Goal: Entertainment & Leisure: Consume media (video, audio)

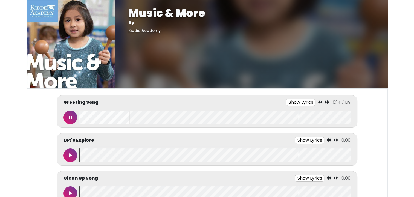
click at [299, 101] on button "Show Lyrics" at bounding box center [301, 102] width 30 height 7
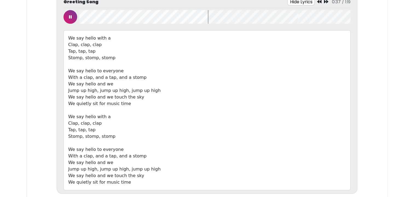
scroll to position [0, 1]
click at [65, 17] on button at bounding box center [70, 17] width 14 height 14
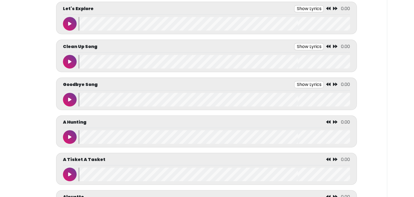
scroll to position [301, 0]
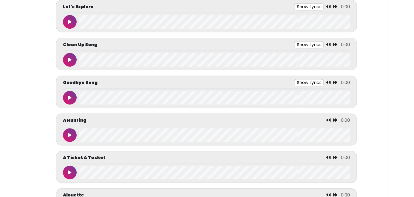
click at [68, 18] on button at bounding box center [70, 22] width 14 height 14
click at [67, 18] on button at bounding box center [70, 22] width 14 height 14
click at [297, 3] on button "Show Lyrics" at bounding box center [296, 6] width 30 height 7
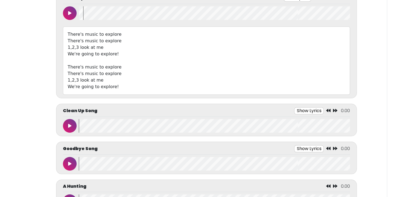
scroll to position [310, 0]
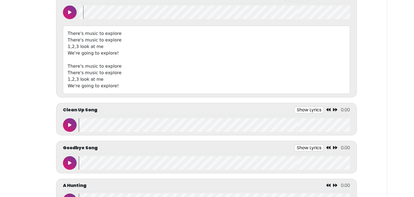
click at [80, 14] on wave at bounding box center [214, 12] width 271 height 14
click at [66, 11] on button at bounding box center [70, 12] width 14 height 14
click at [69, 7] on button at bounding box center [70, 12] width 14 height 14
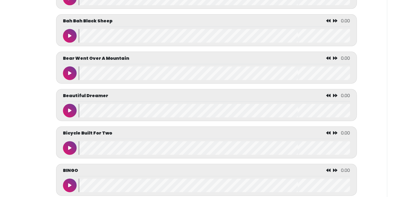
scroll to position [700, 0]
click at [69, 30] on button at bounding box center [70, 36] width 14 height 14
click at [67, 39] on button at bounding box center [70, 36] width 14 height 14
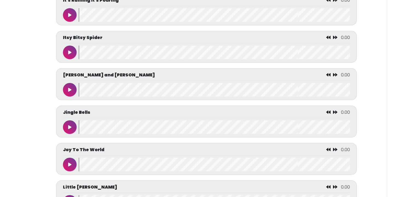
scroll to position [1808, 0]
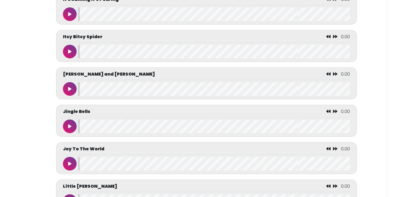
click at [70, 51] on icon at bounding box center [69, 52] width 3 height 4
click at [68, 50] on icon at bounding box center [69, 52] width 3 height 4
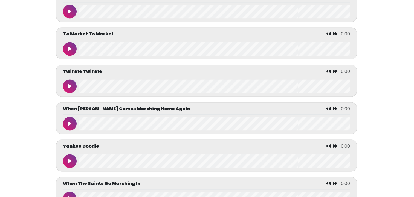
scroll to position [2860, 0]
click at [64, 90] on button at bounding box center [70, 87] width 14 height 14
click at [67, 46] on button at bounding box center [70, 49] width 14 height 14
click at [67, 86] on button at bounding box center [70, 87] width 14 height 14
click at [68, 49] on icon at bounding box center [69, 49] width 3 height 4
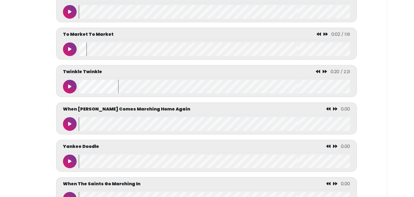
click at [68, 87] on button at bounding box center [70, 87] width 14 height 14
click at [76, 90] on button at bounding box center [70, 87] width 14 height 14
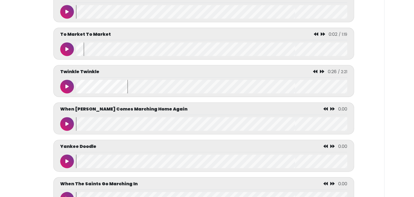
scroll to position [0, 0]
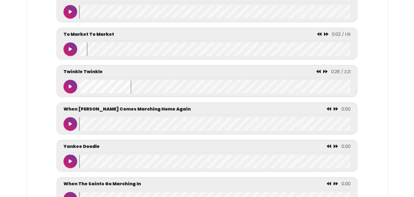
click at [79, 85] on wave at bounding box center [214, 87] width 271 height 14
click at [68, 87] on button at bounding box center [70, 87] width 14 height 14
click at [68, 85] on button at bounding box center [70, 87] width 14 height 14
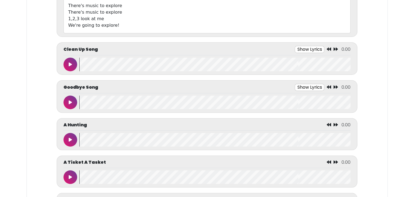
scroll to position [386, 0]
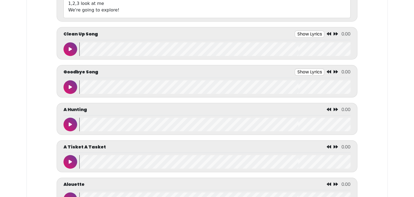
click at [69, 44] on button at bounding box center [70, 49] width 14 height 14
click at [73, 49] on button at bounding box center [70, 49] width 14 height 14
click at [68, 83] on button at bounding box center [70, 87] width 14 height 14
click at [71, 82] on button at bounding box center [70, 87] width 14 height 14
